Goal: Information Seeking & Learning: Learn about a topic

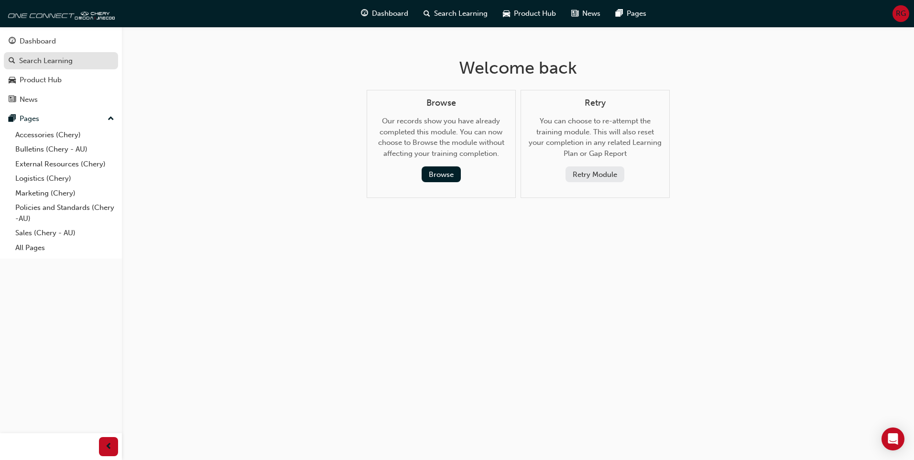
click at [65, 61] on div "Search Learning" at bounding box center [46, 60] width 54 height 11
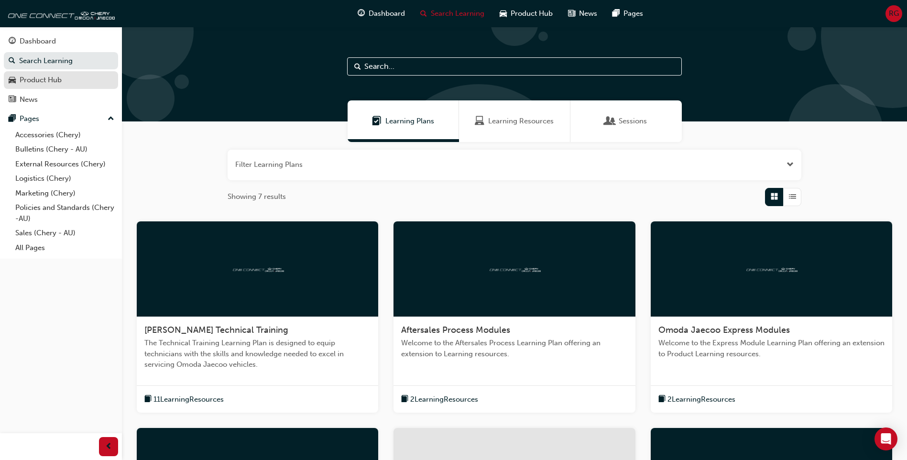
click at [38, 79] on div "Product Hub" at bounding box center [41, 80] width 42 height 11
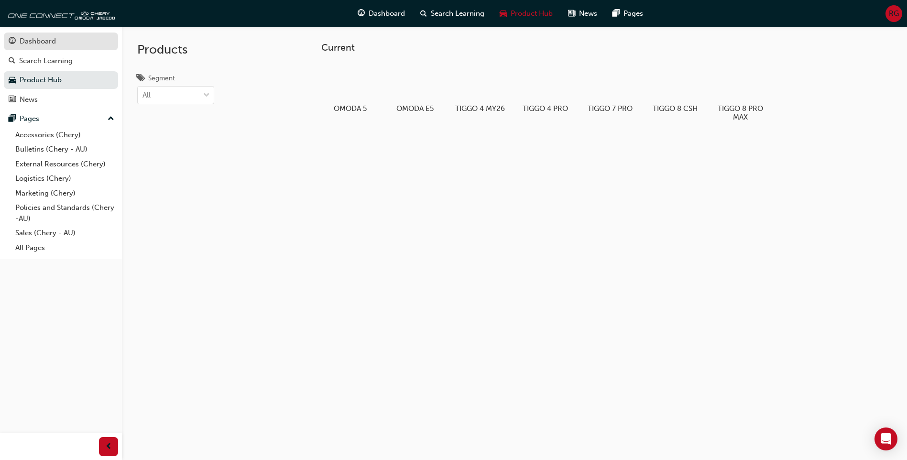
click at [57, 43] on div "Dashboard" at bounding box center [61, 41] width 105 height 12
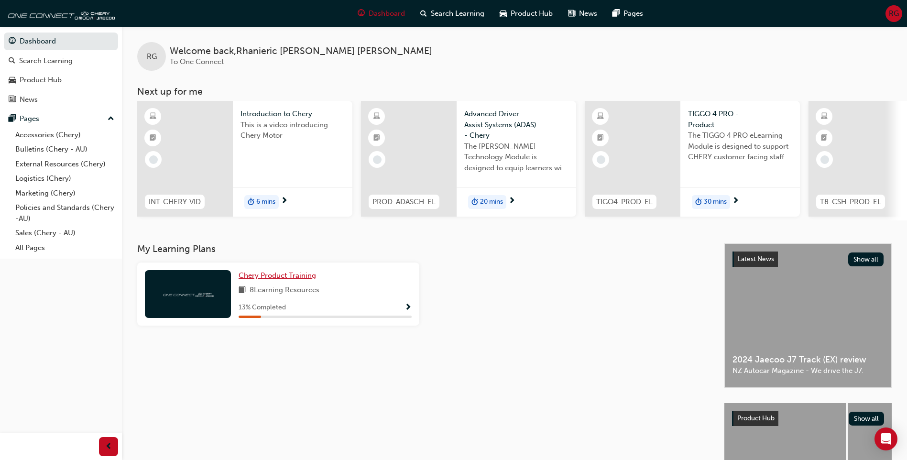
click at [249, 280] on span "Chery Product Training" at bounding box center [277, 275] width 77 height 9
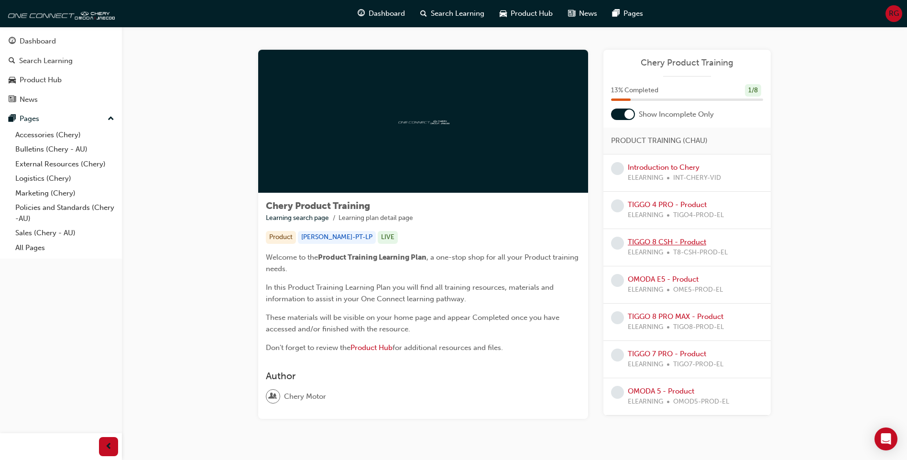
scroll to position [29, 0]
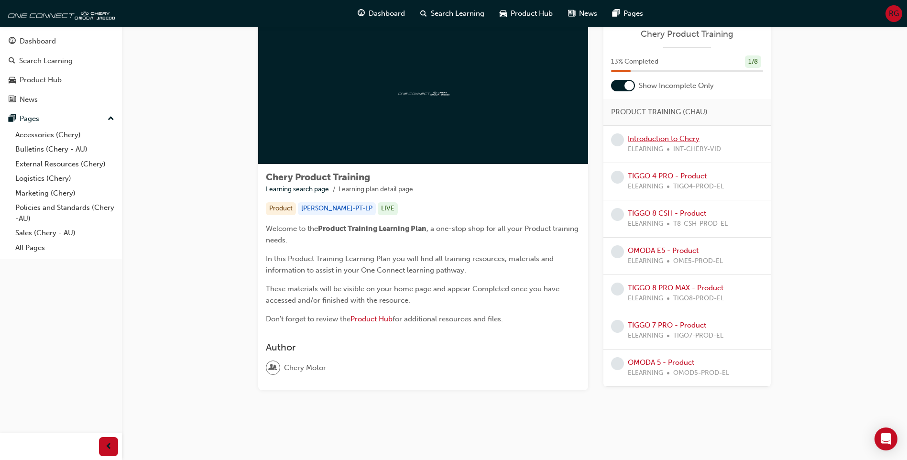
click at [666, 139] on link "Introduction to Chery" at bounding box center [664, 138] width 72 height 9
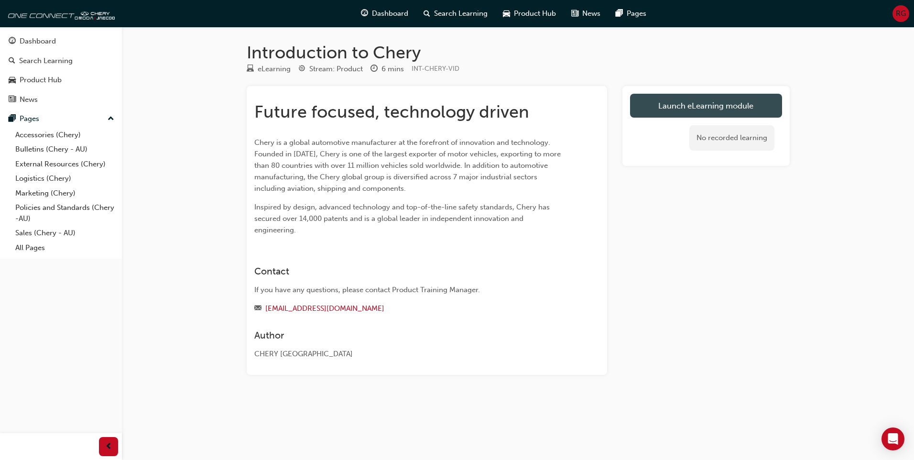
click at [710, 105] on link "Launch eLearning module" at bounding box center [706, 106] width 152 height 24
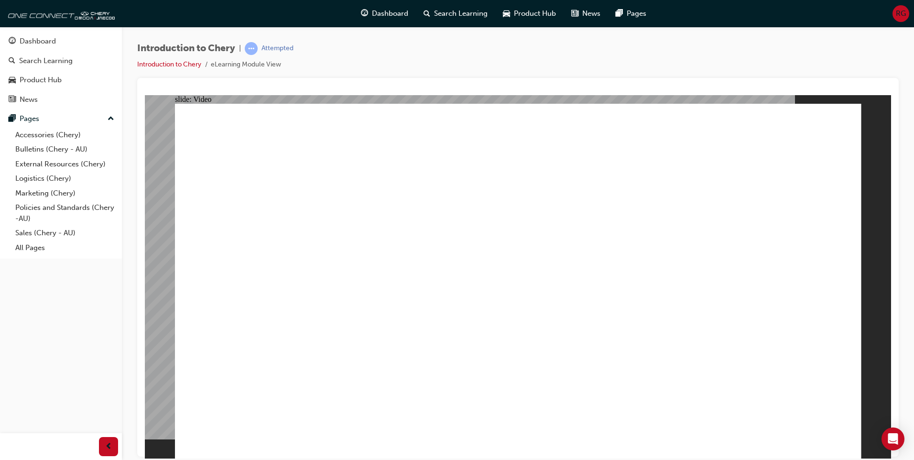
type input "0"
type input "80"
